Goal: Task Accomplishment & Management: Use online tool/utility

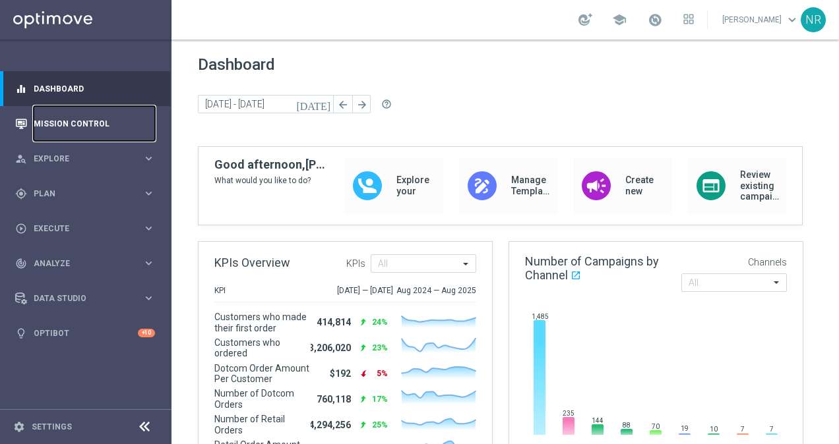
click at [115, 125] on link "Mission Control" at bounding box center [94, 123] width 121 height 35
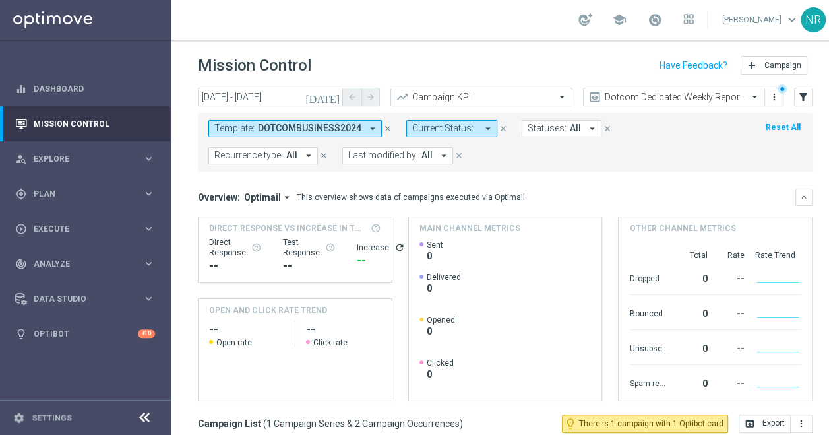
click at [383, 128] on icon "close" at bounding box center [387, 128] width 9 height 9
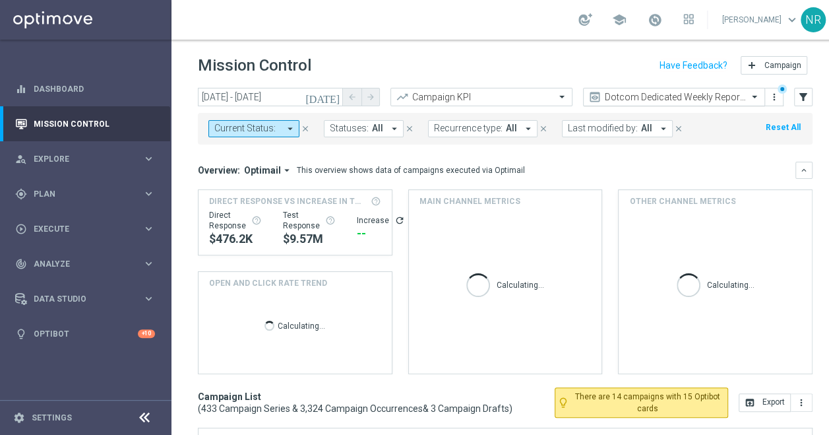
click at [682, 99] on input "text" at bounding box center [660, 97] width 141 height 11
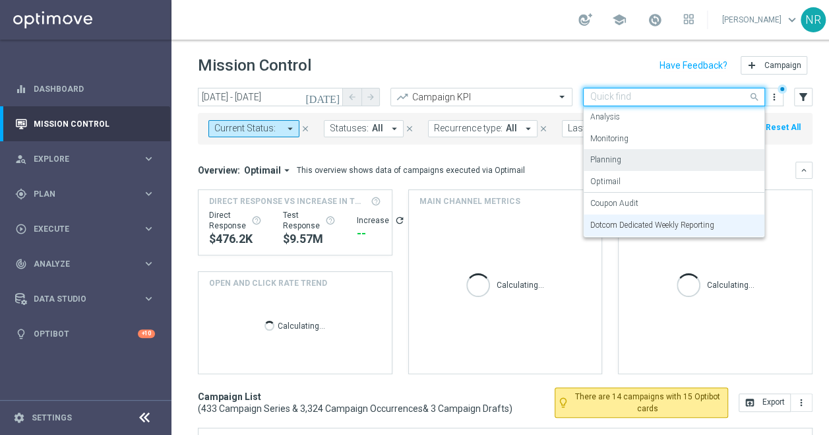
click at [616, 170] on div "Planning" at bounding box center [673, 160] width 167 height 22
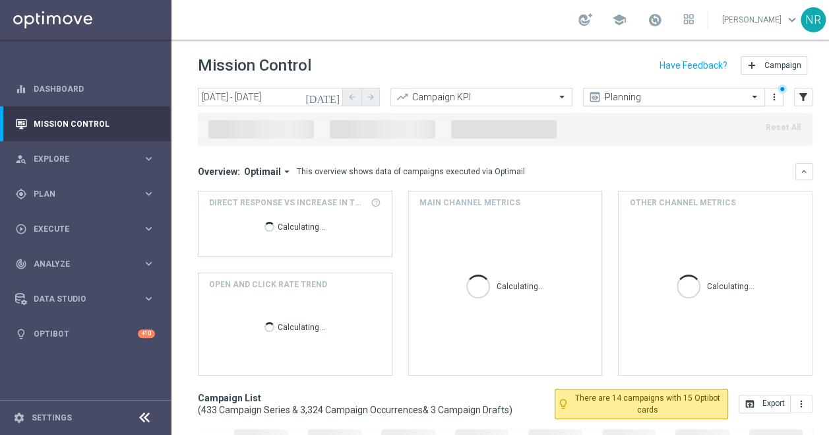
click at [636, 92] on input "text" at bounding box center [660, 97] width 141 height 11
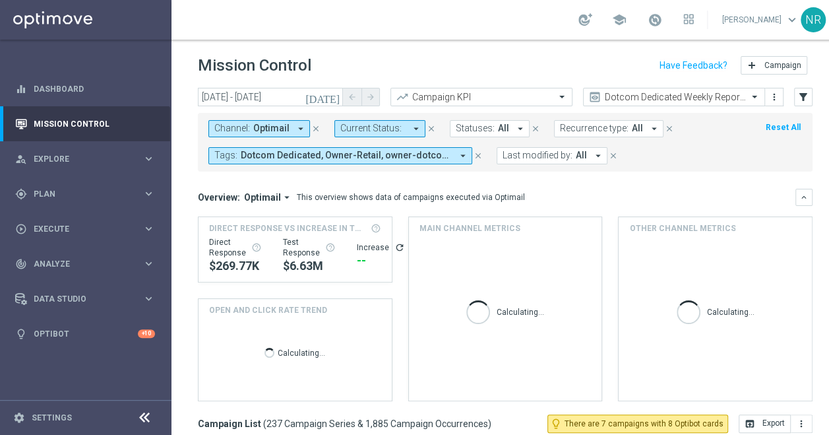
click at [337, 91] on icon "today" at bounding box center [323, 97] width 36 height 12
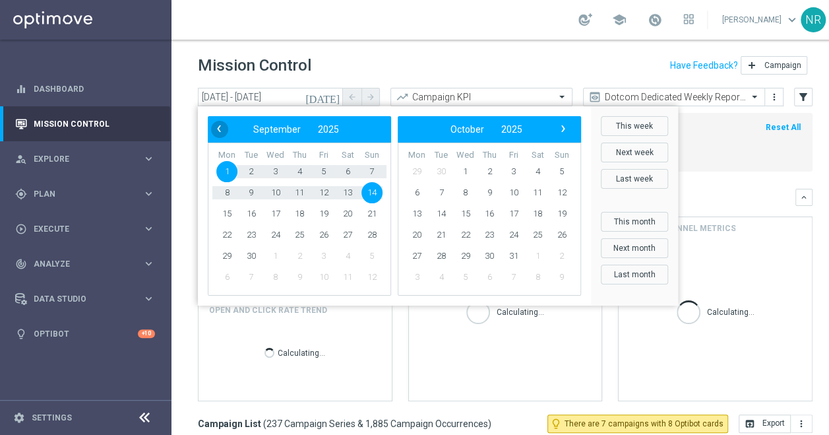
click at [219, 127] on span "‹" at bounding box center [218, 128] width 17 height 17
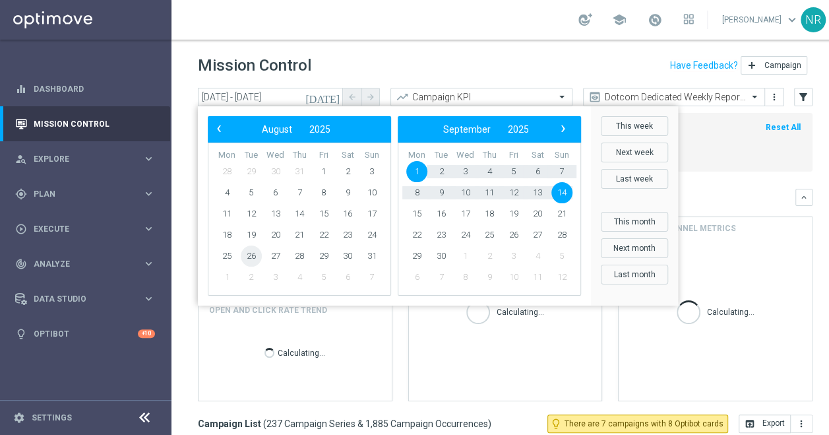
click at [254, 255] on span "26" at bounding box center [251, 255] width 21 height 21
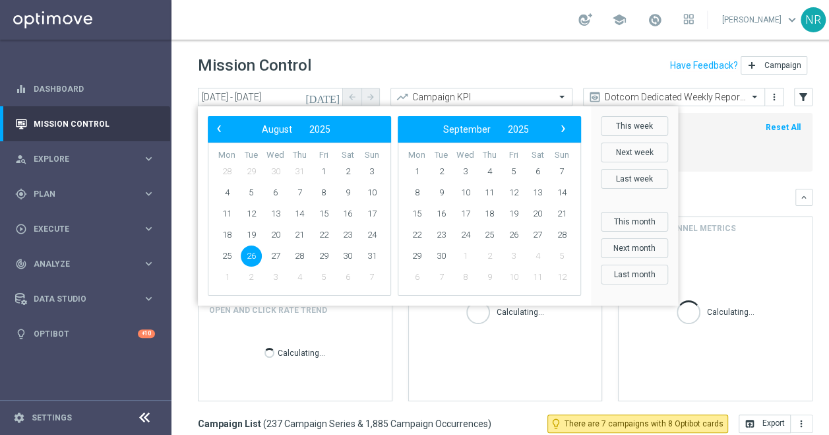
click at [254, 255] on span "26" at bounding box center [251, 255] width 21 height 21
type input "26 Aug 2025 - 26 Aug 2025"
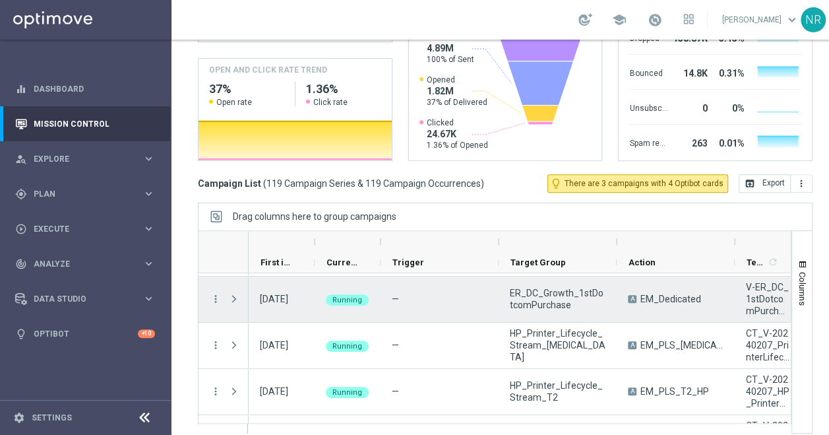
scroll to position [1106, 0]
